Goal: Find specific page/section: Find specific page/section

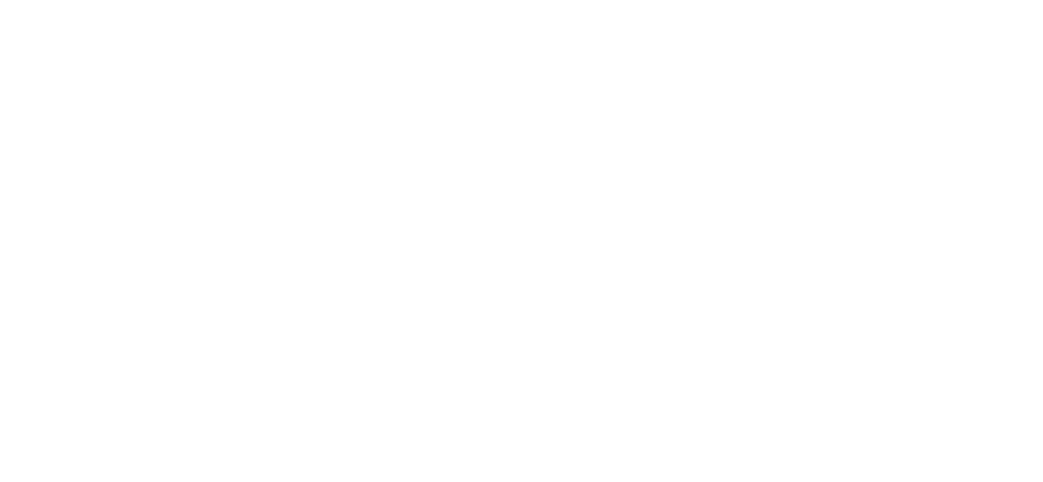
click at [464, 0] on html at bounding box center [521, 0] width 1043 height 0
click at [500, 0] on html at bounding box center [521, 0] width 1043 height 0
click at [534, 0] on html at bounding box center [521, 0] width 1043 height 0
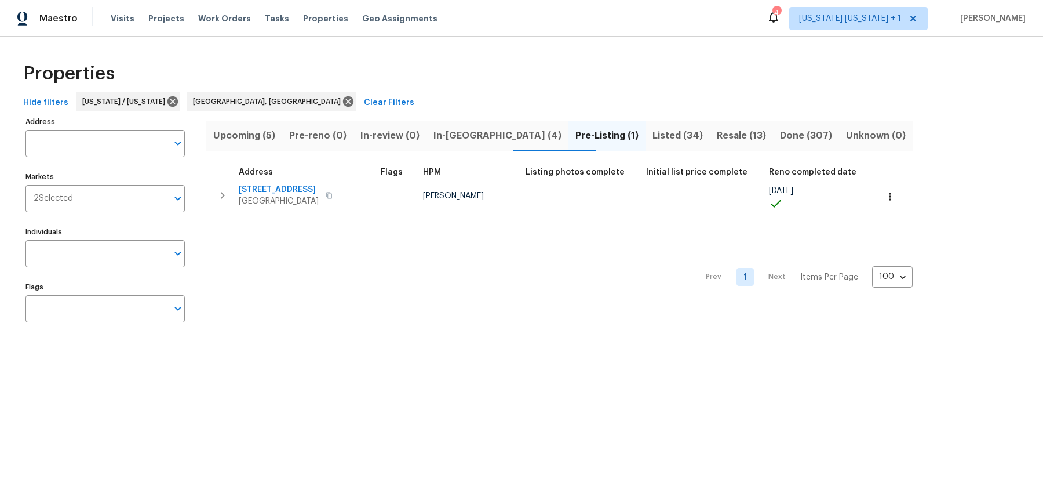
click at [253, 140] on span "Upcoming (5)" at bounding box center [244, 136] width 62 height 16
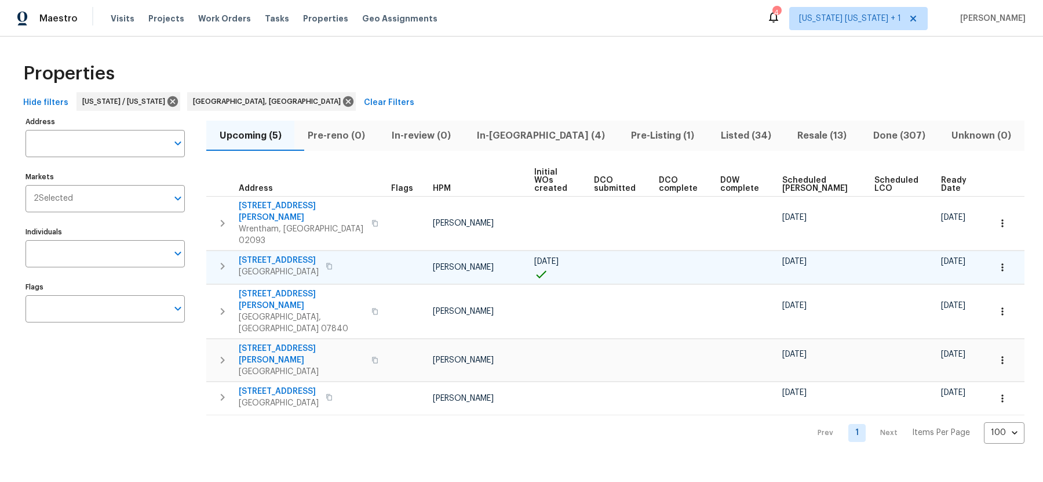
click at [260, 254] on span "[STREET_ADDRESS]" at bounding box center [279, 260] width 80 height 12
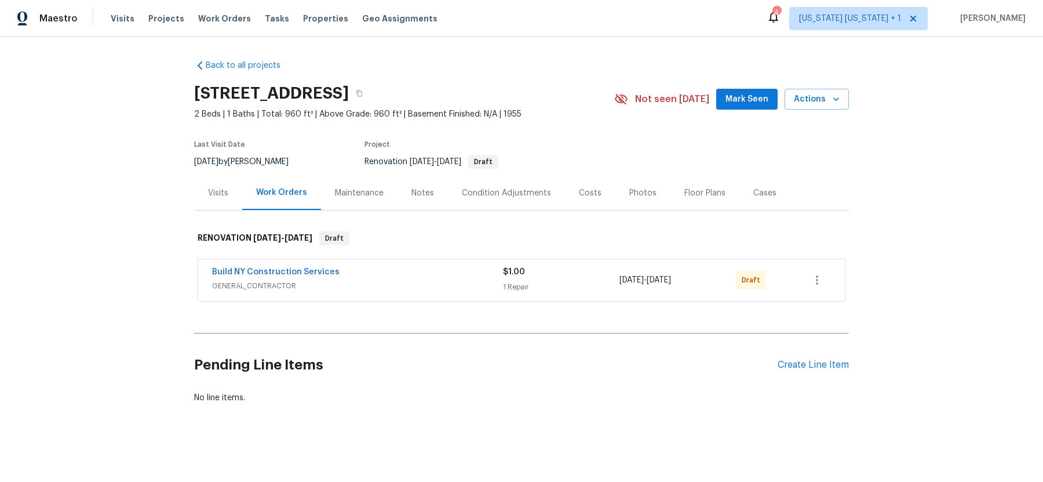
click at [418, 193] on div "Notes" at bounding box center [423, 193] width 23 height 12
